Goal: Manage account settings

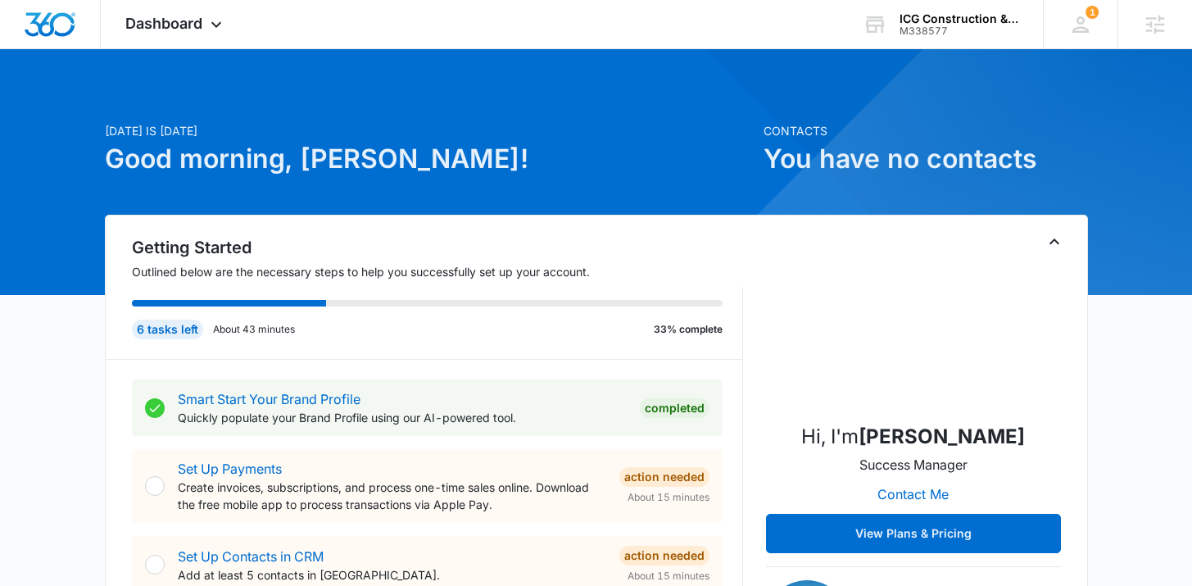
scroll to position [3, 0]
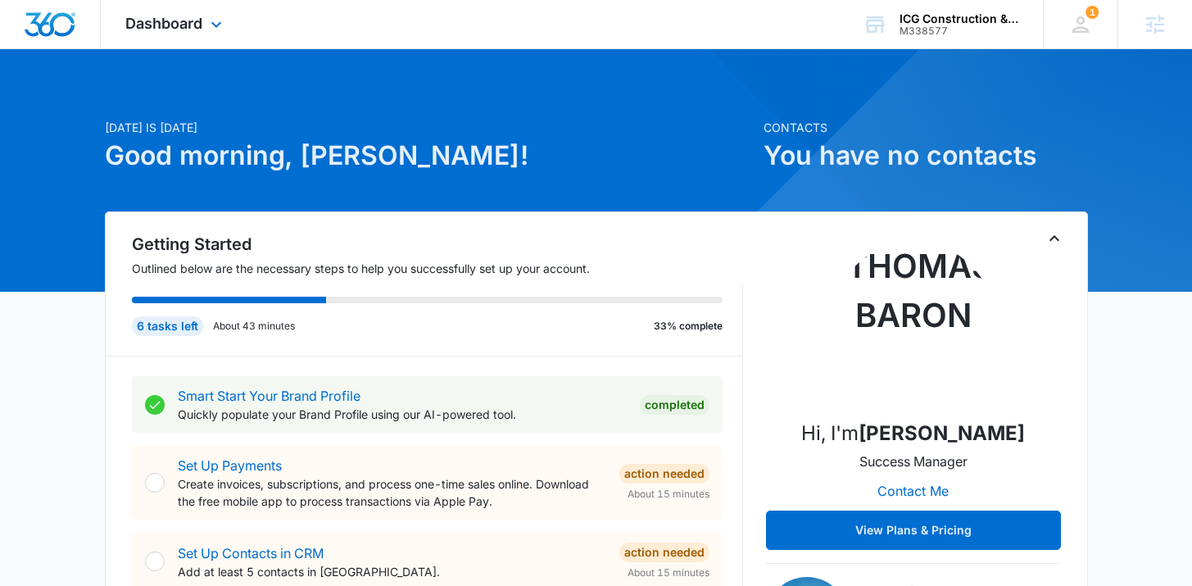
click at [158, 39] on div "Dashboard Apps Reputation Forms CRM Email Social Content Ads Intelligence Files…" at bounding box center [176, 24] width 150 height 48
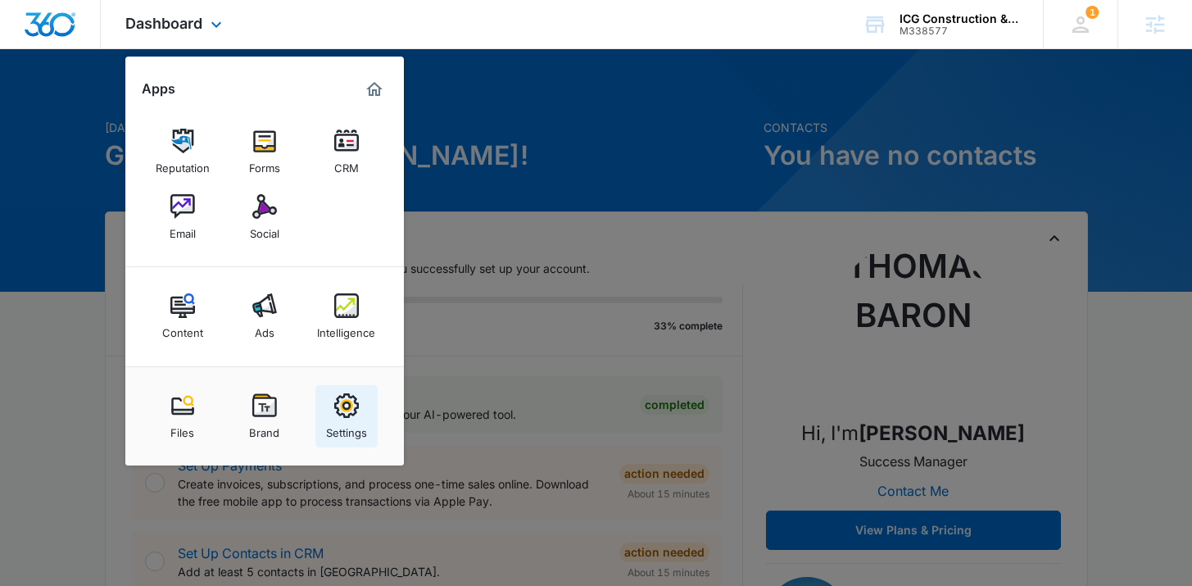
click at [346, 409] on img at bounding box center [346, 405] width 25 height 25
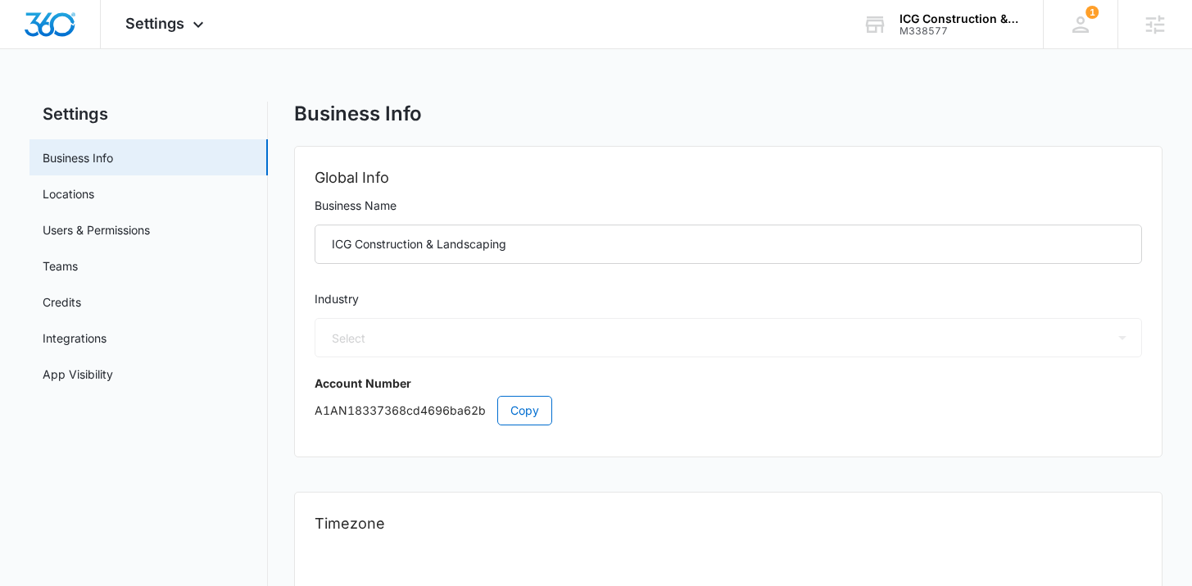
select select "4"
select select "US"
select select "America/Los_Angeles"
click at [99, 221] on link "Users & Permissions" at bounding box center [96, 229] width 107 height 17
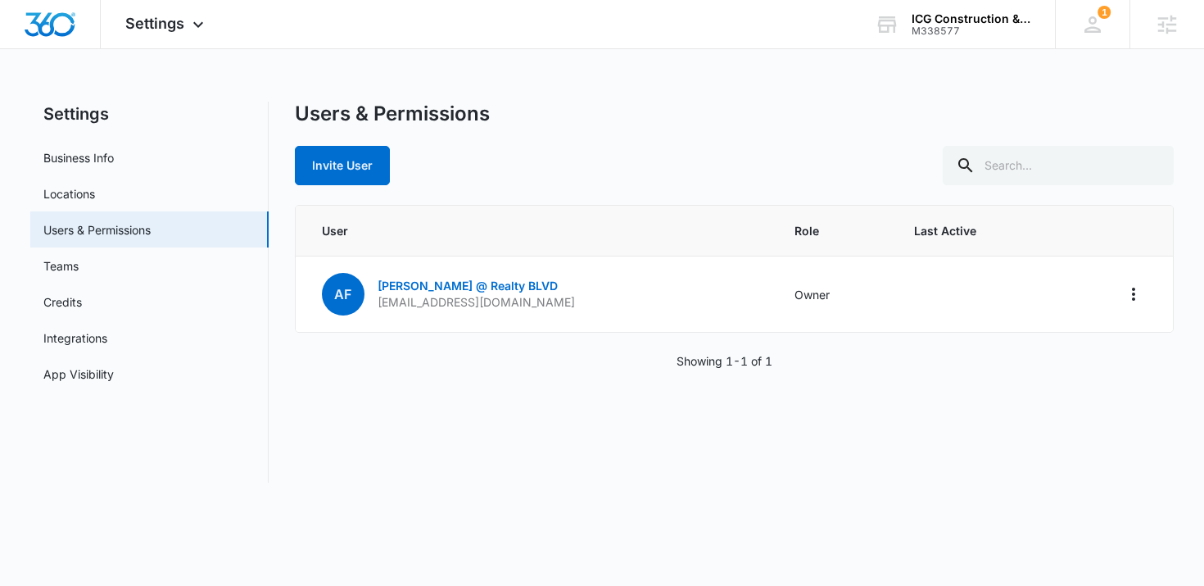
click at [260, 74] on div "Settings Apps Reputation Forms CRM Email Social Content Ads Intelligence Files …" at bounding box center [602, 251] width 1204 height 502
click at [50, 29] on img "Dashboard" at bounding box center [50, 24] width 52 height 25
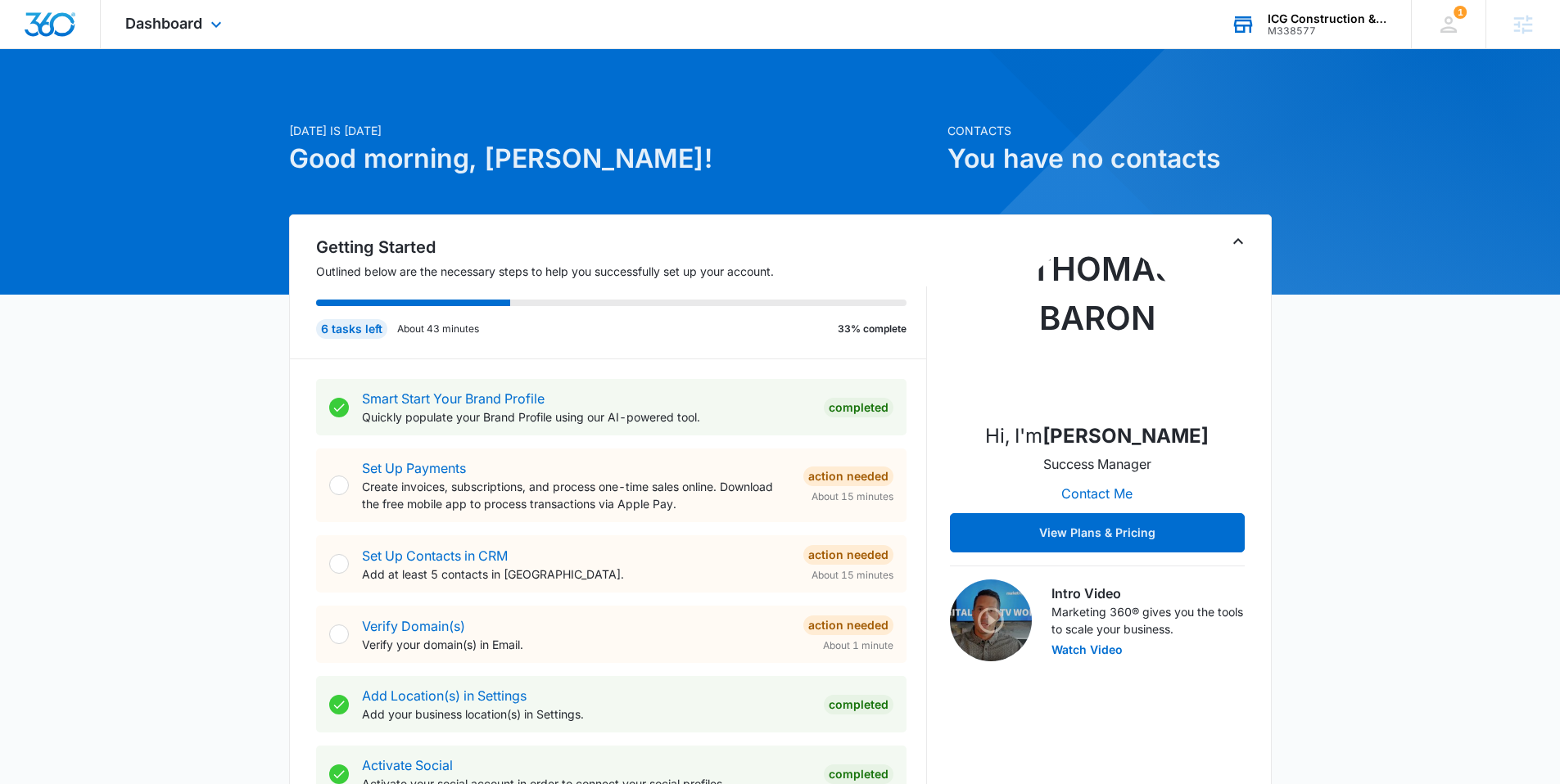
click at [1202, 34] on div "M338577" at bounding box center [1327, 30] width 120 height 11
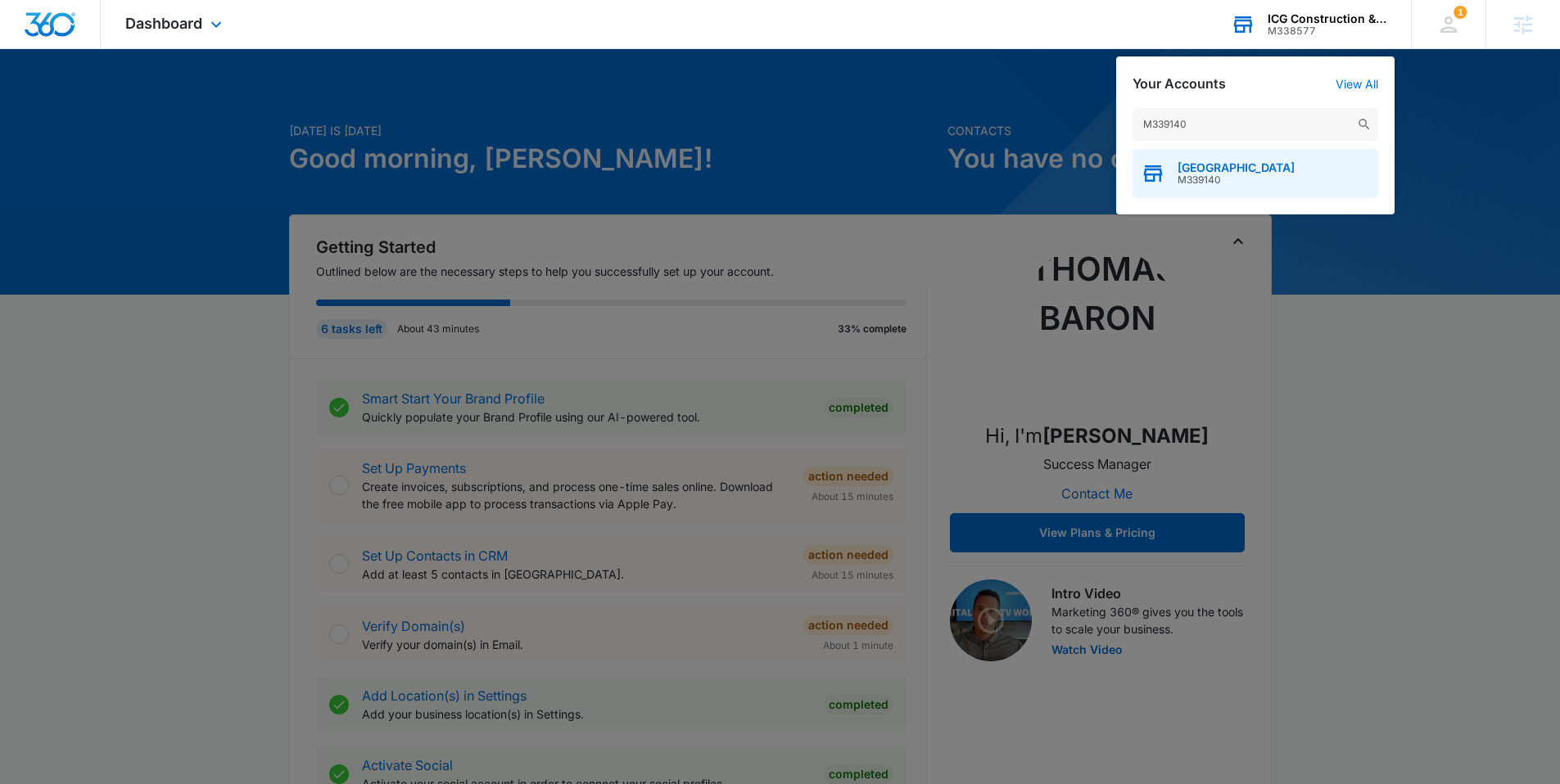
type input "M339140"
click at [1199, 184] on span "M339140" at bounding box center [1235, 179] width 117 height 11
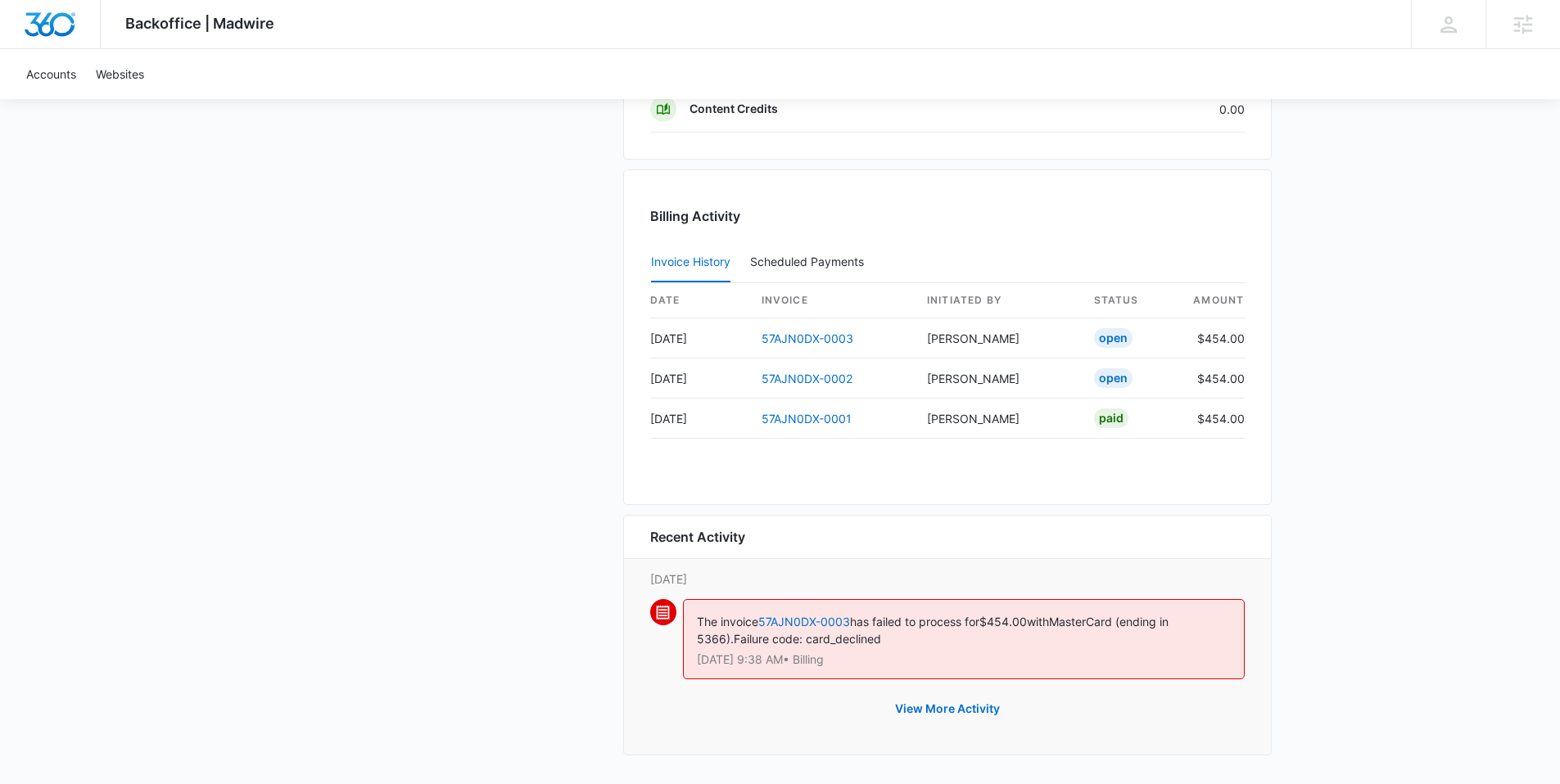
scroll to position [1602, 0]
click at [934, 710] on button "View More Activity" at bounding box center [947, 705] width 138 height 39
